Goal: Task Accomplishment & Management: Complete application form

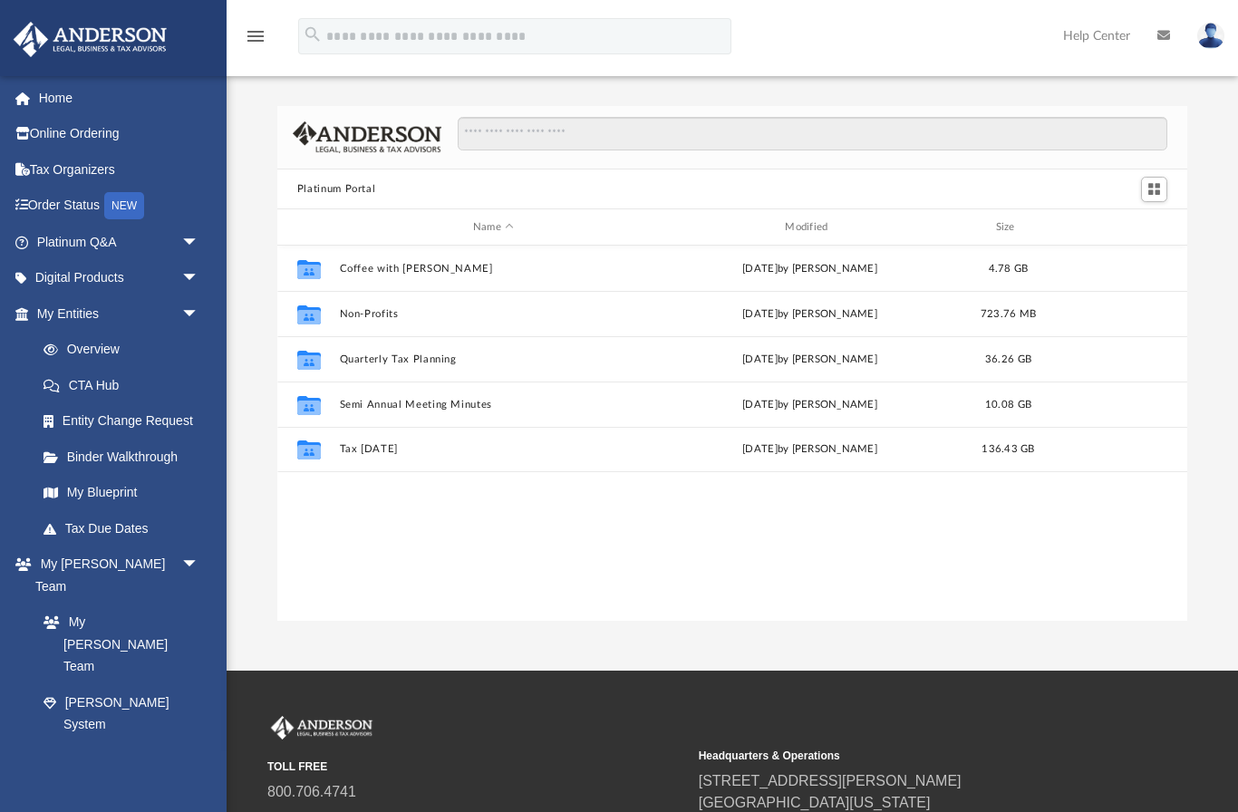
scroll to position [412, 911]
click at [103, 244] on link "Platinum Q&A arrow_drop_down" at bounding box center [120, 242] width 214 height 36
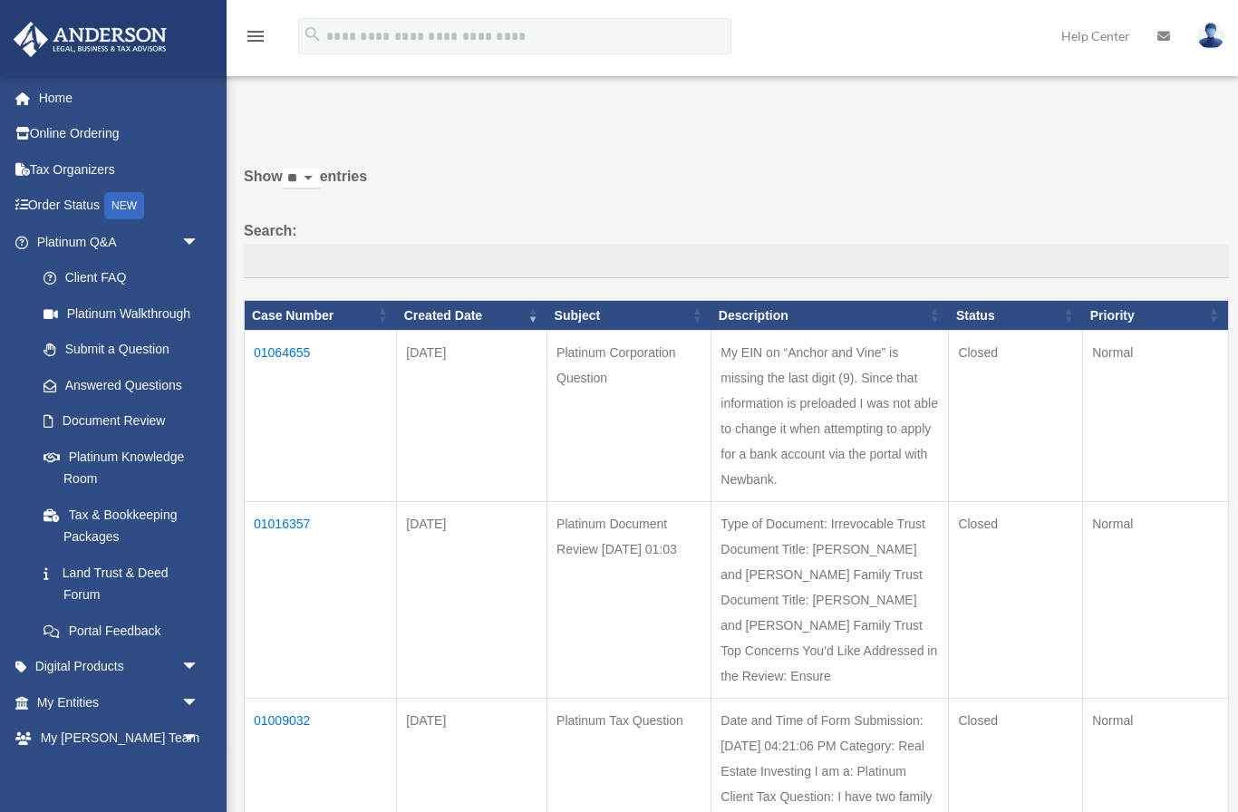
click at [297, 371] on td "01064655" at bounding box center [321, 416] width 152 height 171
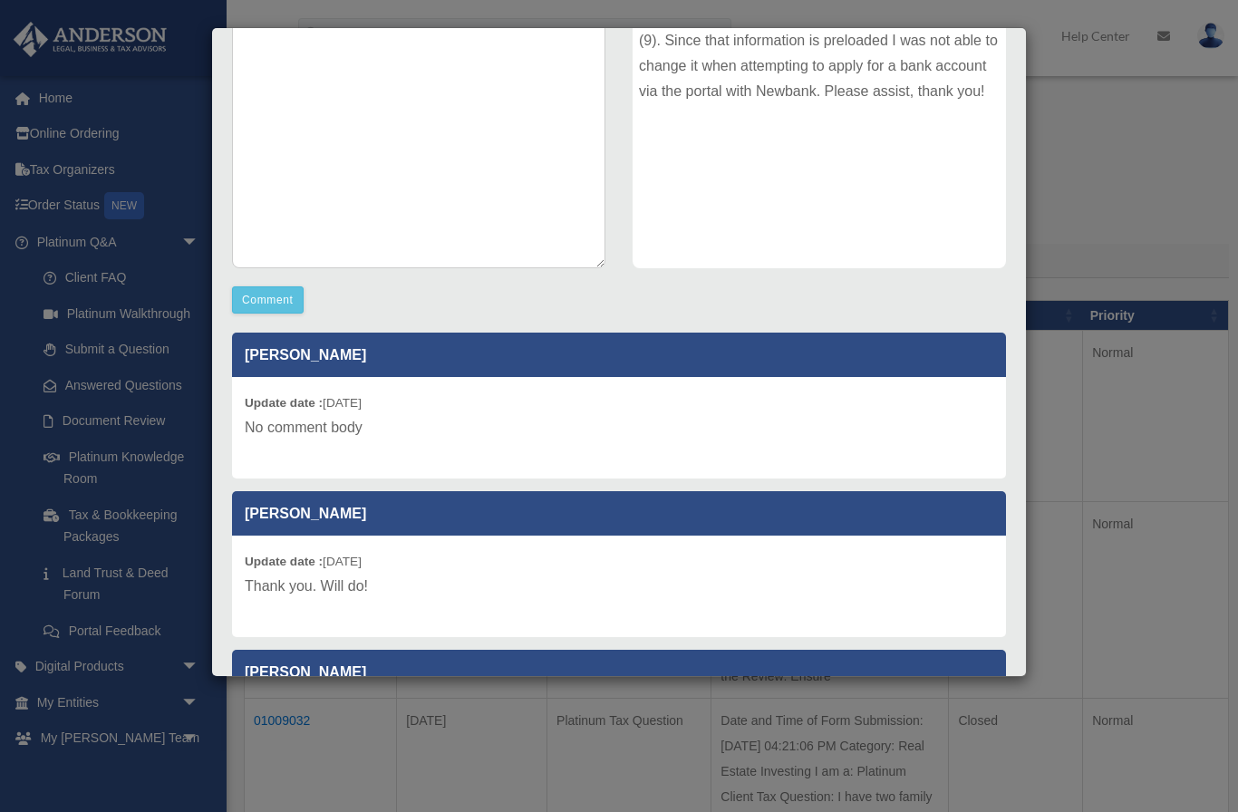
click at [121, 137] on div "Case Detail × Platinum Corporation Question Case Number 01064655 Created Date A…" at bounding box center [619, 406] width 1238 height 812
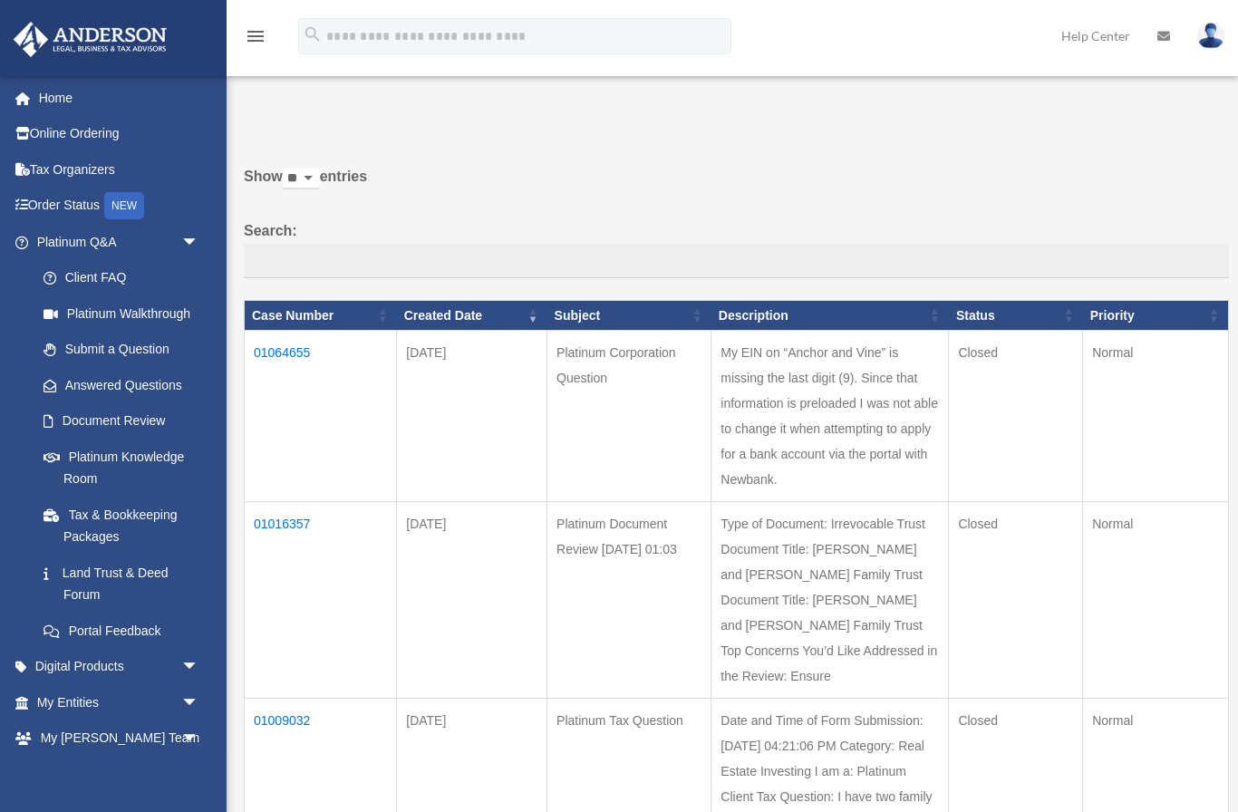
click at [80, 101] on link "Home" at bounding box center [120, 98] width 214 height 36
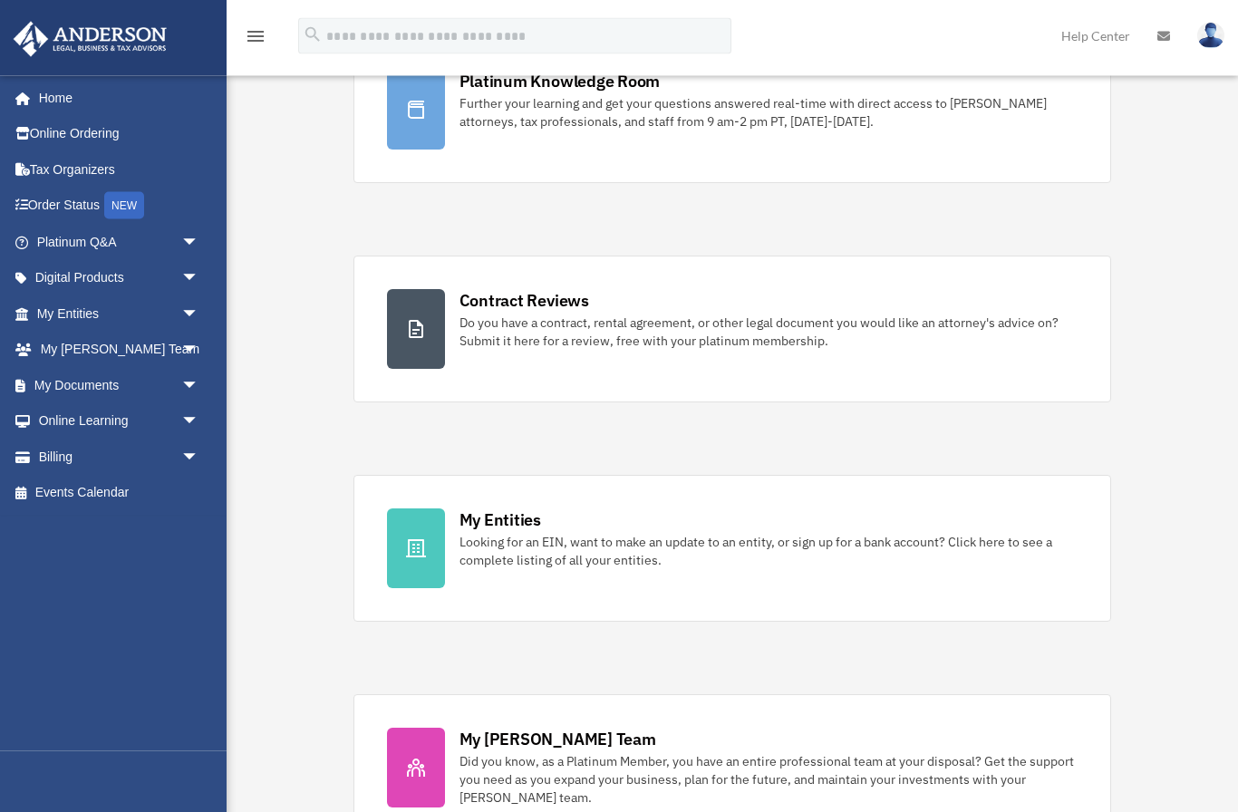
scroll to position [168, 0]
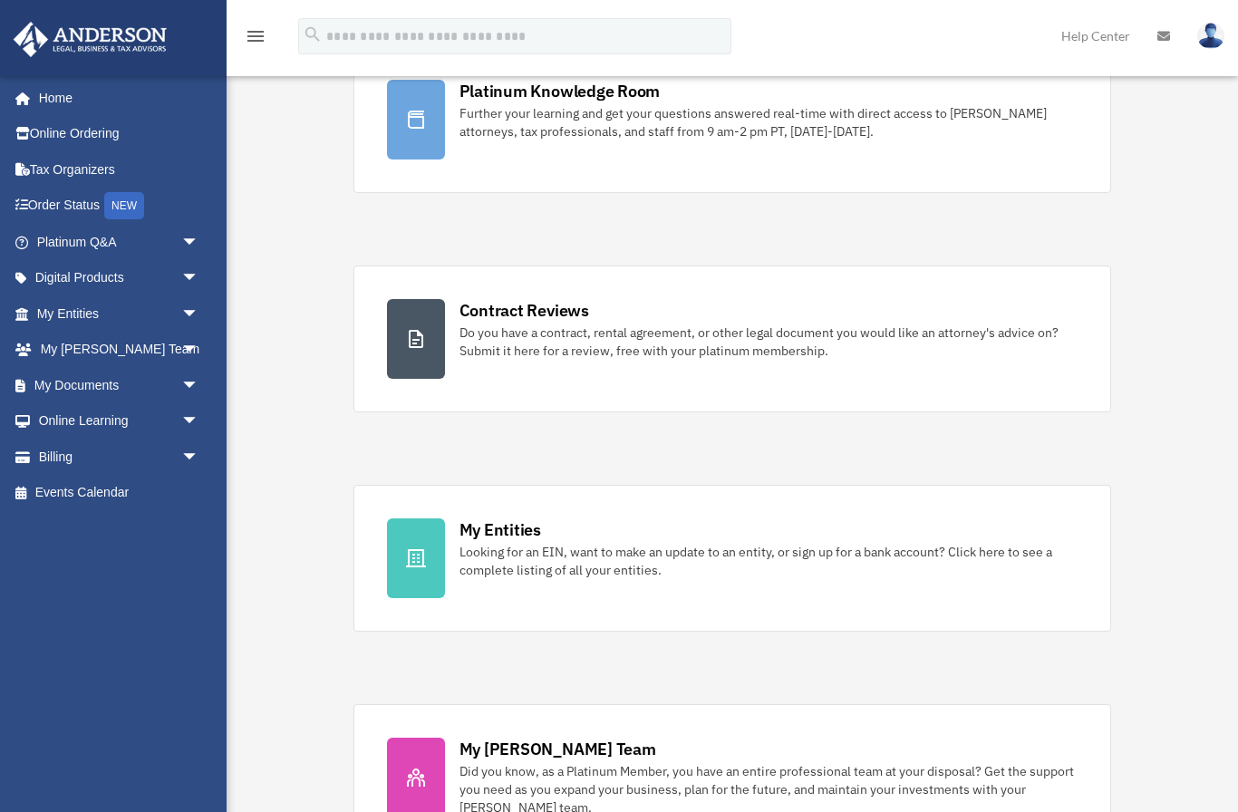
click at [607, 560] on div "Looking for an EIN, want to make an update to an entity, or sign up for a bank …" at bounding box center [768, 561] width 619 height 36
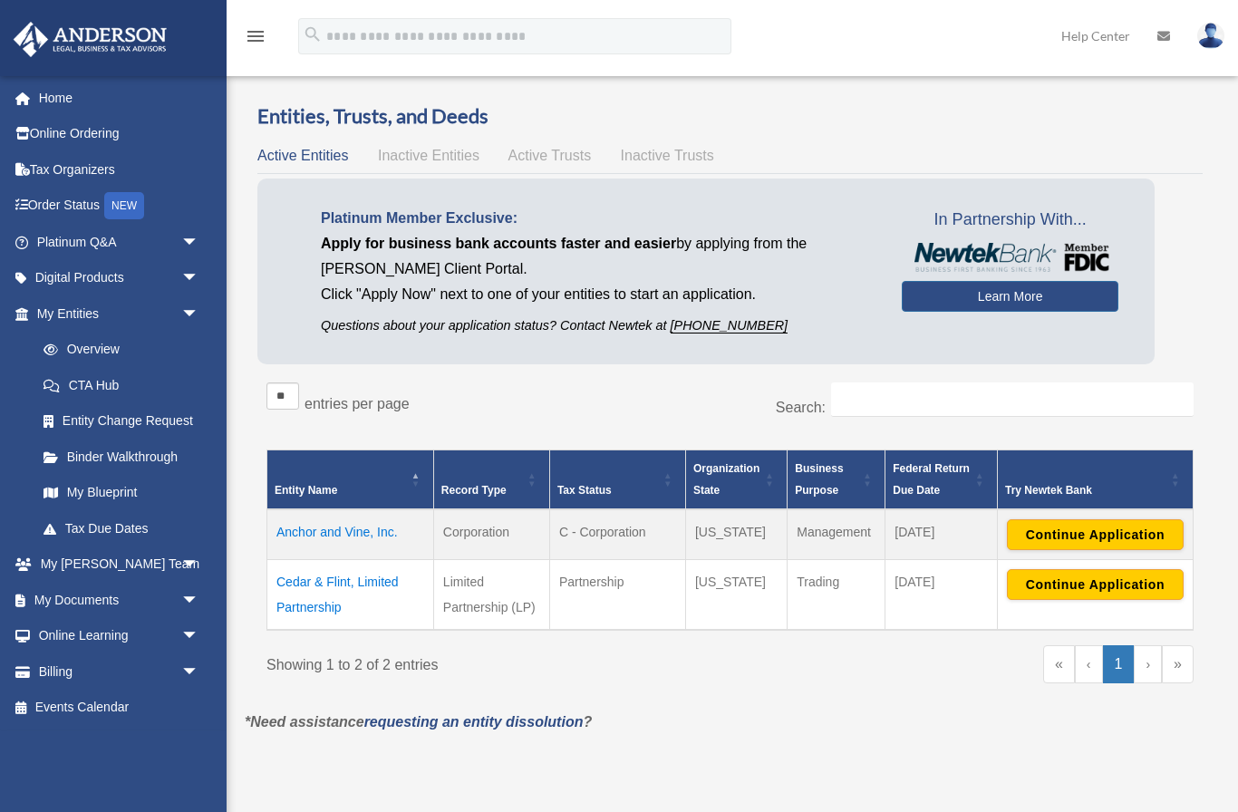
click at [1073, 545] on button "Continue Application" at bounding box center [1095, 534] width 177 height 31
click at [390, 528] on td "Anchor and Vine, Inc." at bounding box center [350, 534] width 167 height 51
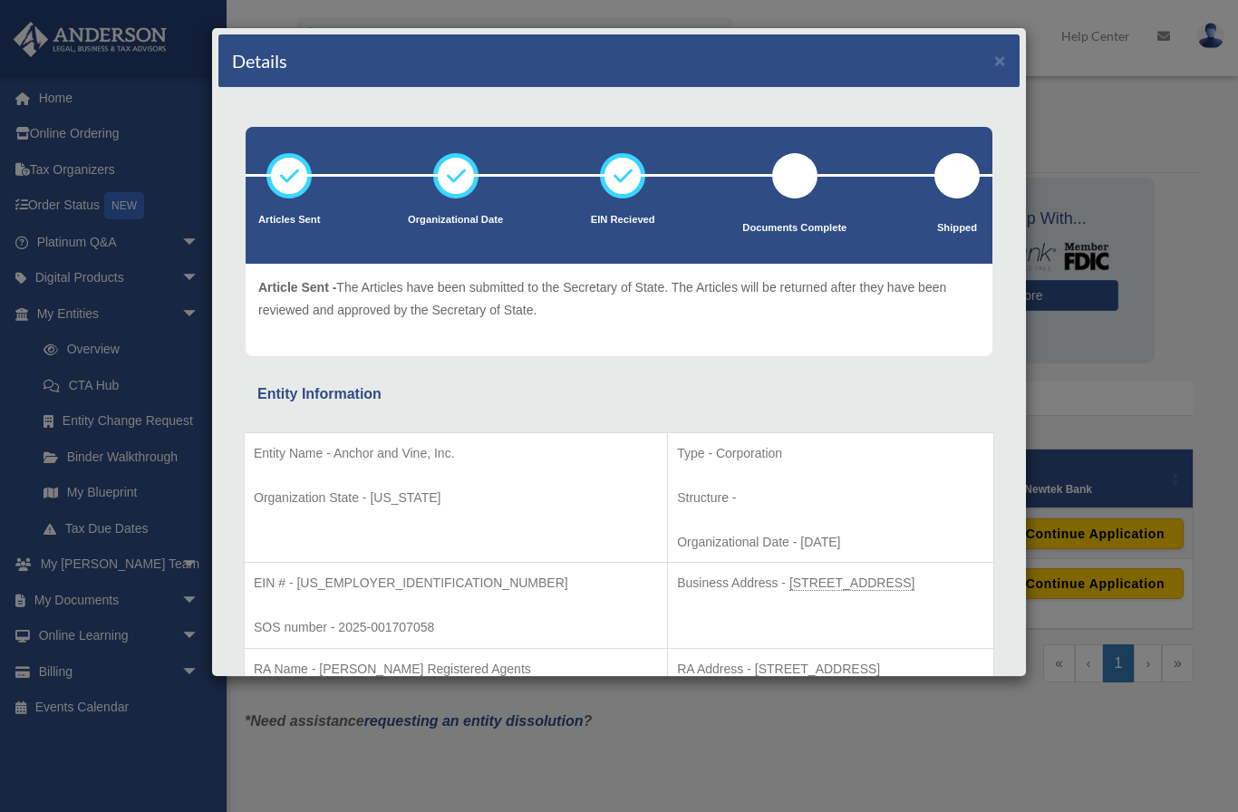
scroll to position [6, 0]
